Goal: Information Seeking & Learning: Learn about a topic

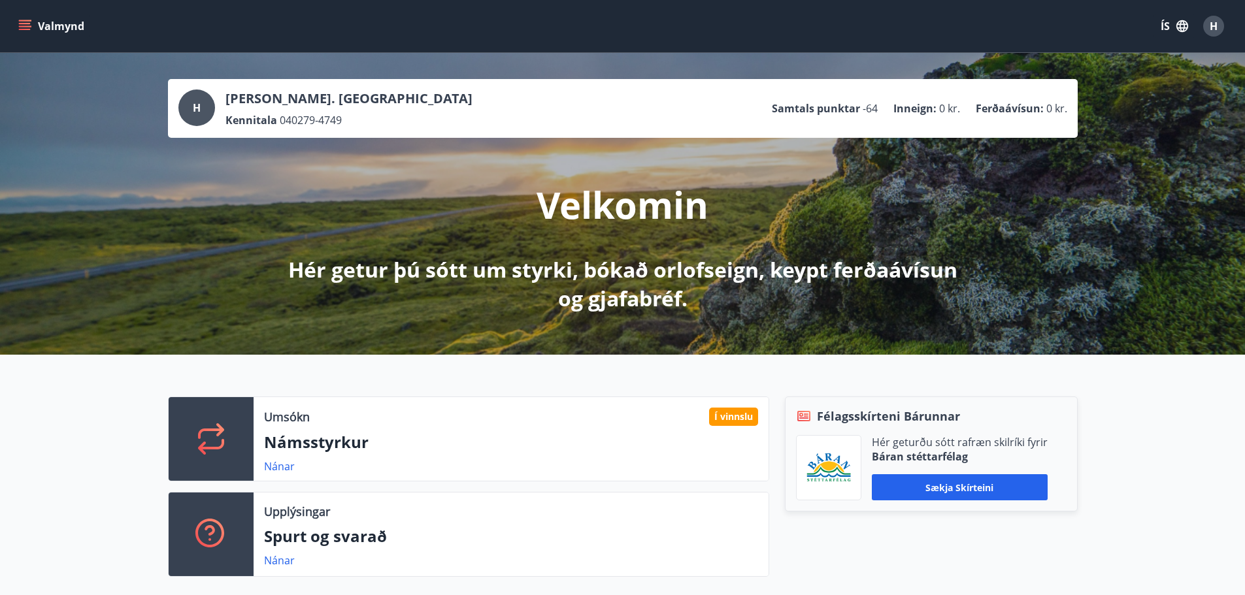
click at [26, 20] on icon "menu" at bounding box center [24, 26] width 13 height 13
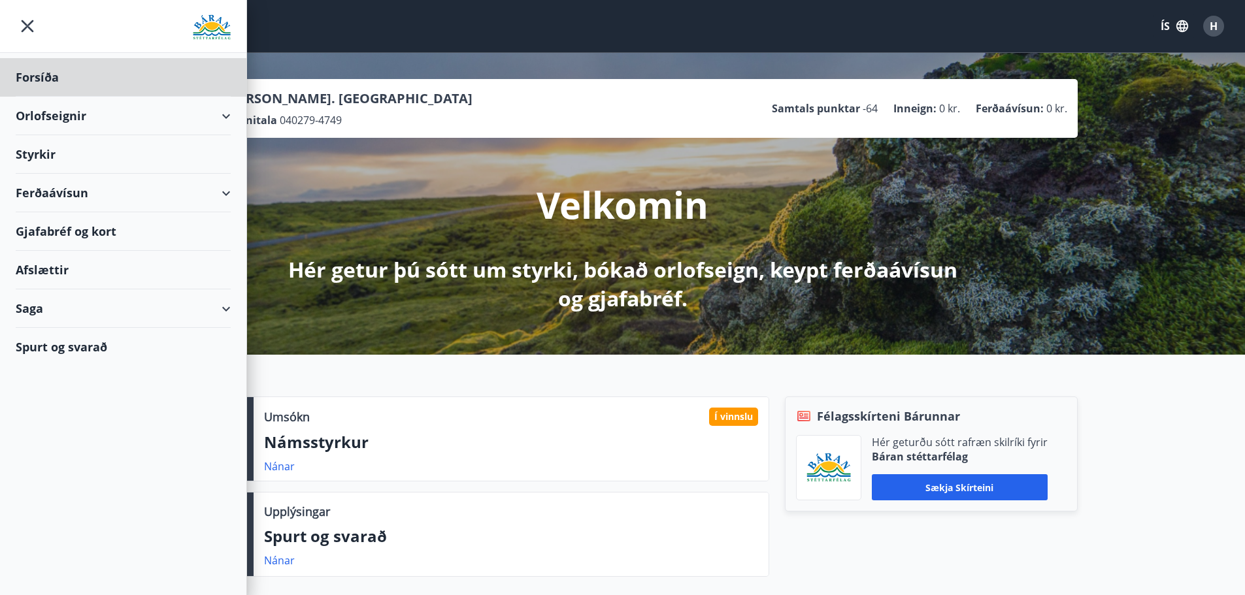
click at [60, 154] on div "Styrkir" at bounding box center [123, 154] width 215 height 39
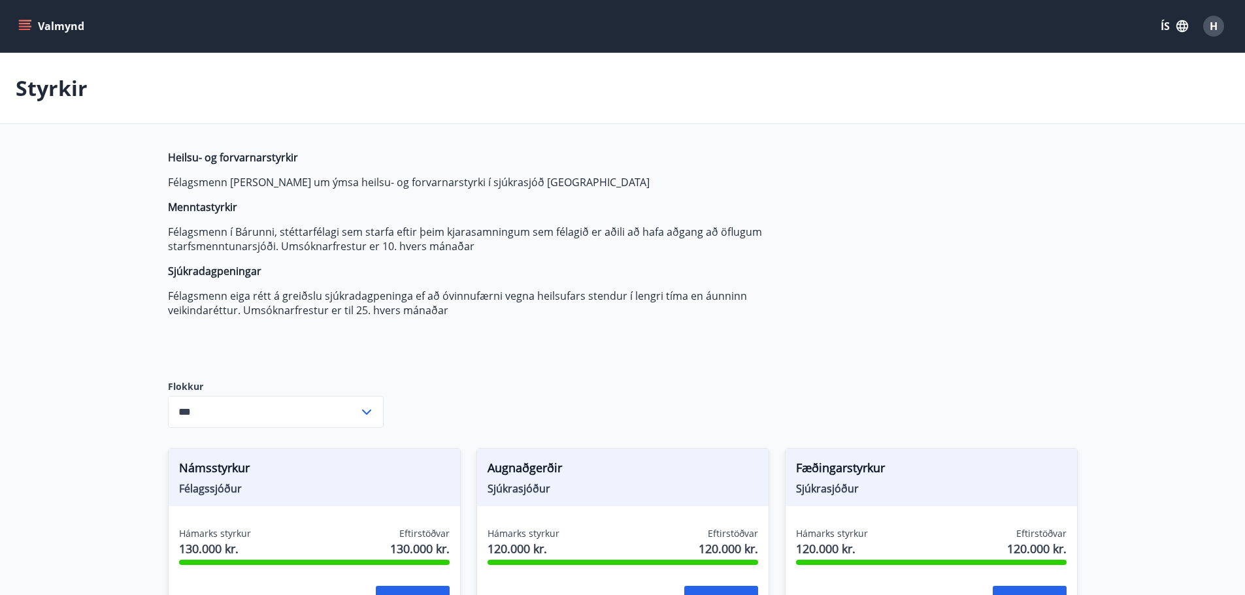
type input "***"
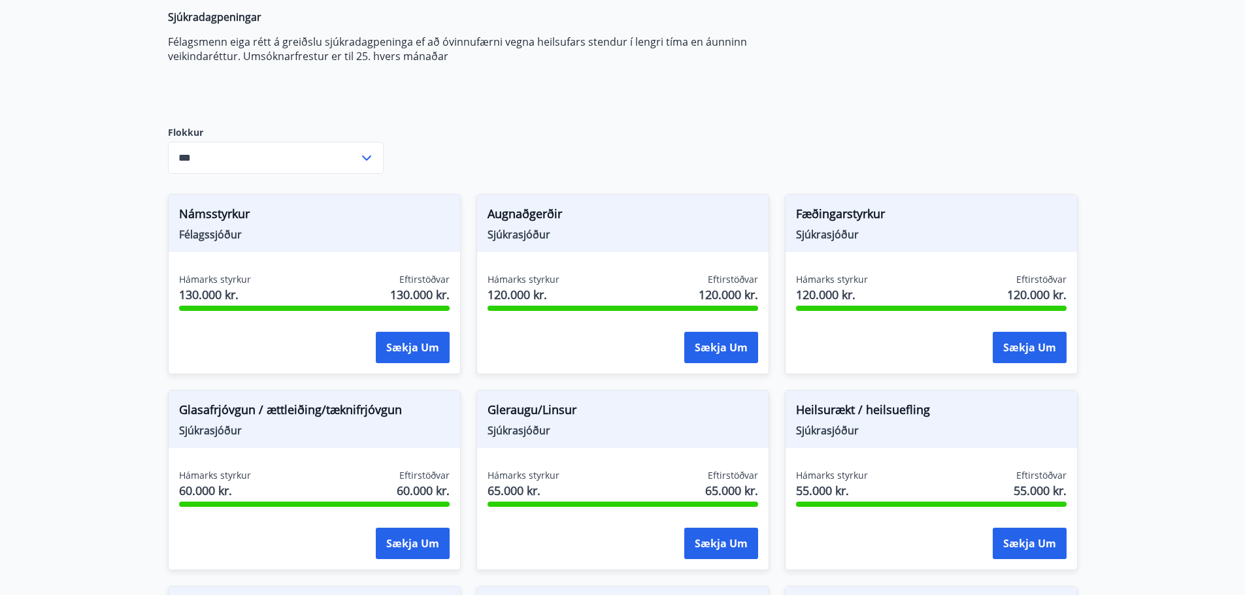
scroll to position [159, 0]
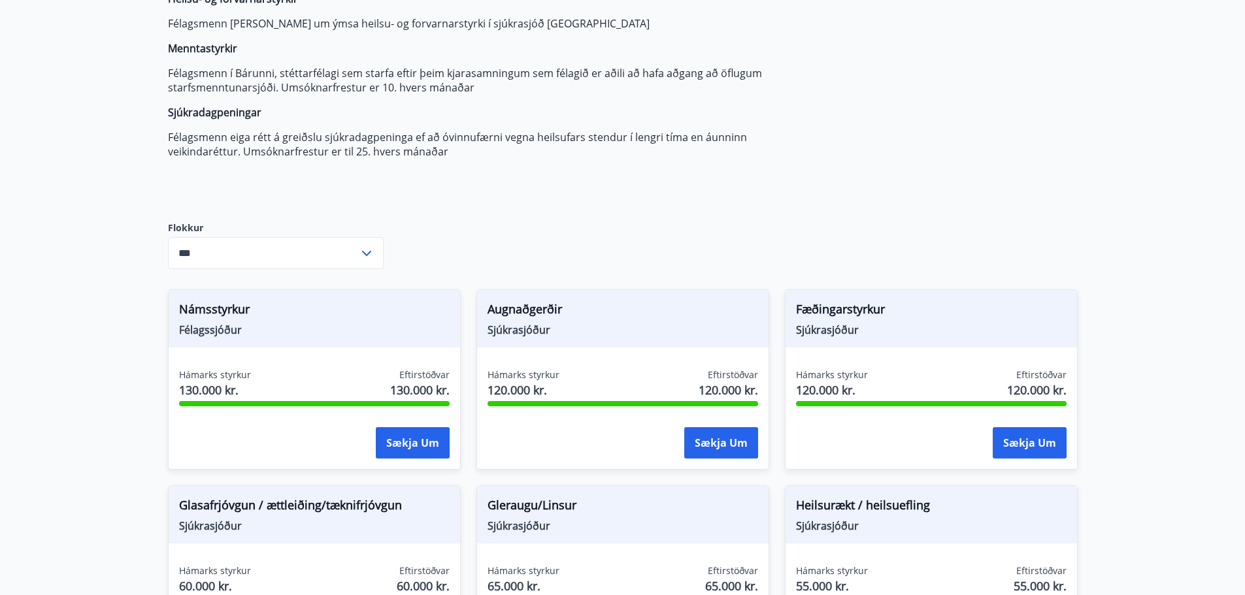
drag, startPoint x: 88, startPoint y: 228, endPoint x: 119, endPoint y: 135, distance: 97.8
click at [99, 209] on main "Styrkir Heilsu- og forvarnarstyrkir Félagsmenn [PERSON_NAME] um ýmsa heilsu- og…" at bounding box center [622, 582] width 1245 height 1376
